Goal: Find contact information: Find contact information

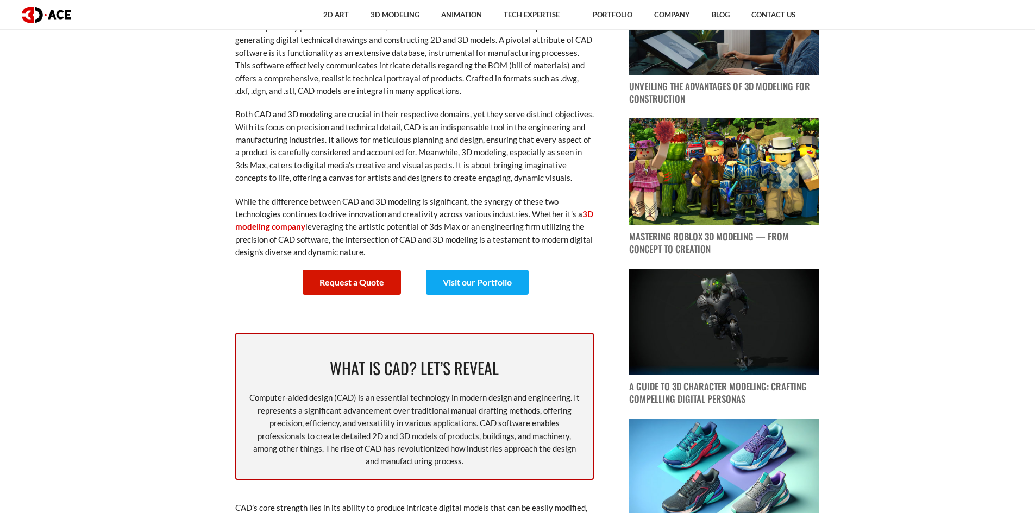
scroll to position [869, 0]
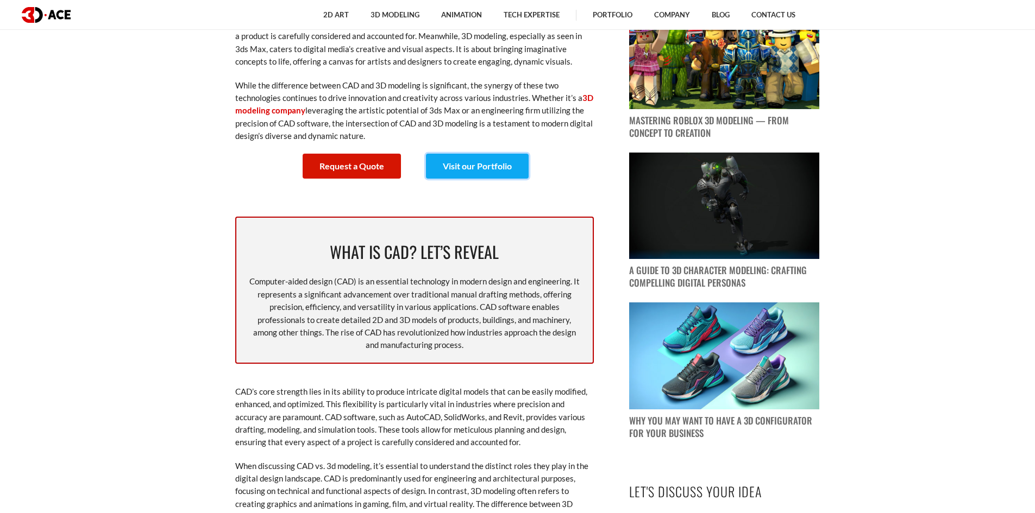
click at [496, 162] on link "Visit our Portfolio" at bounding box center [477, 166] width 103 height 25
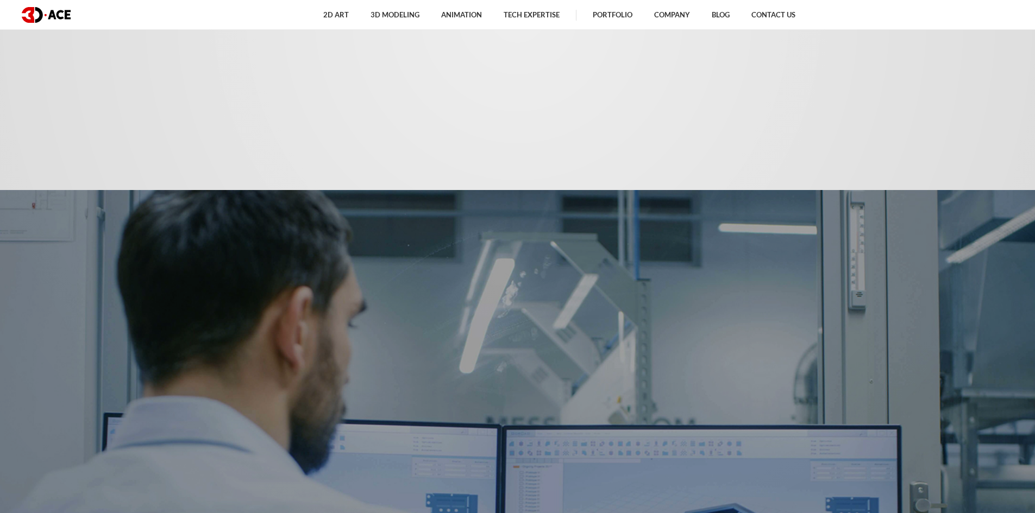
scroll to position [869, 0]
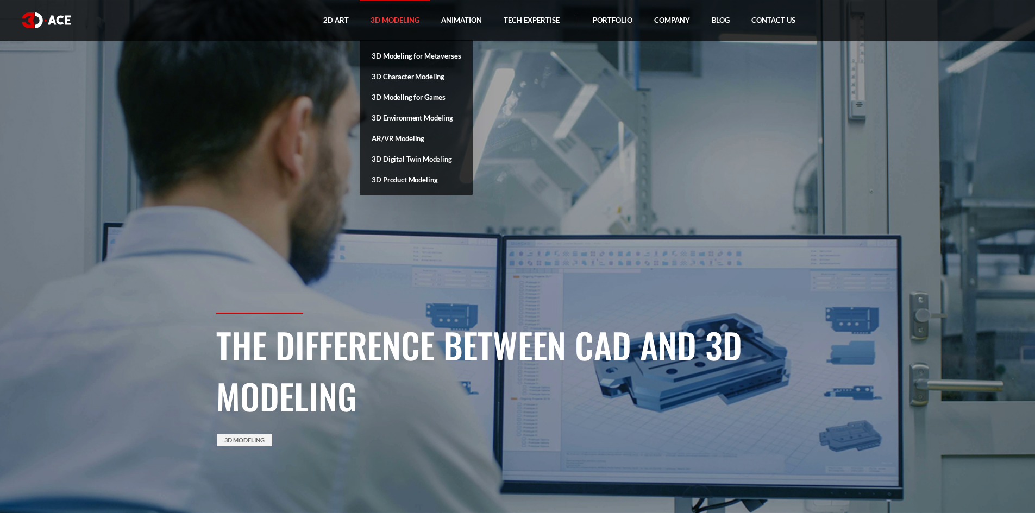
click at [408, 16] on link "3D Modeling" at bounding box center [395, 20] width 71 height 41
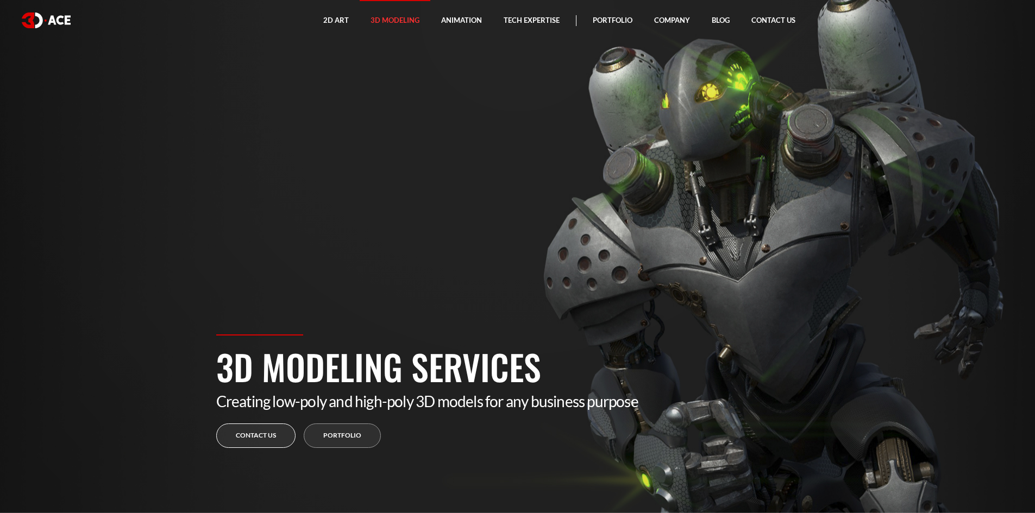
click at [254, 427] on link "Contact us" at bounding box center [255, 436] width 79 height 24
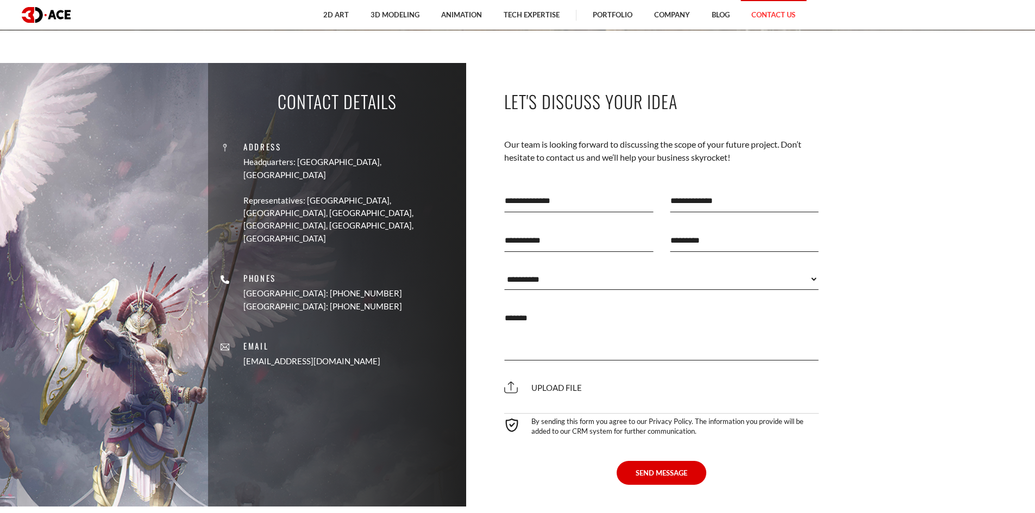
scroll to position [652, 0]
